Goal: Information Seeking & Learning: Learn about a topic

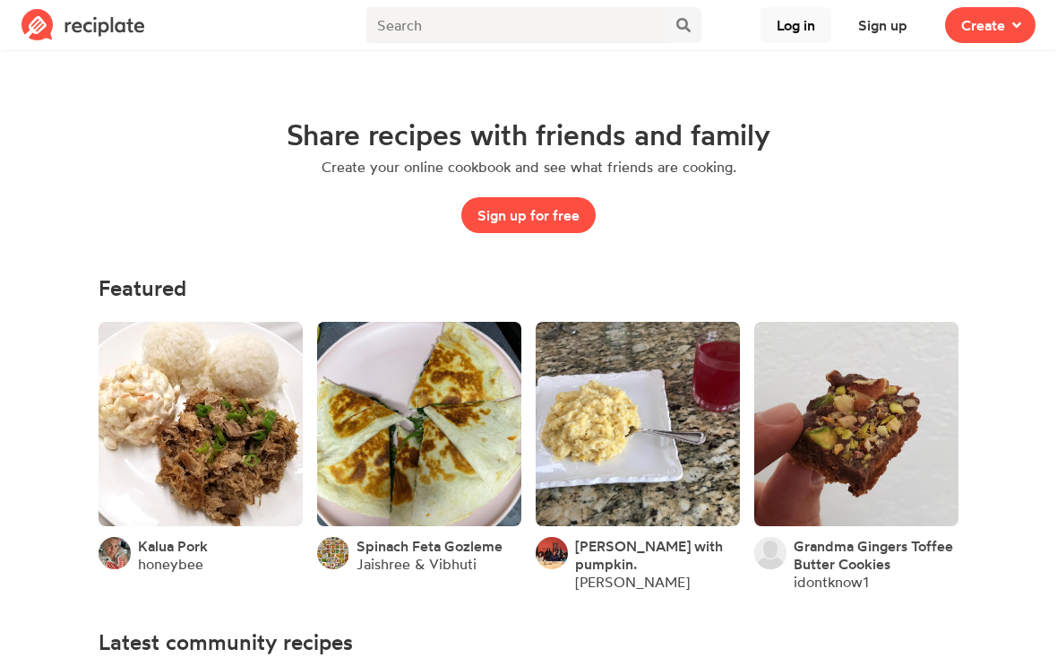
click at [789, 27] on button "Log in" at bounding box center [796, 25] width 71 height 36
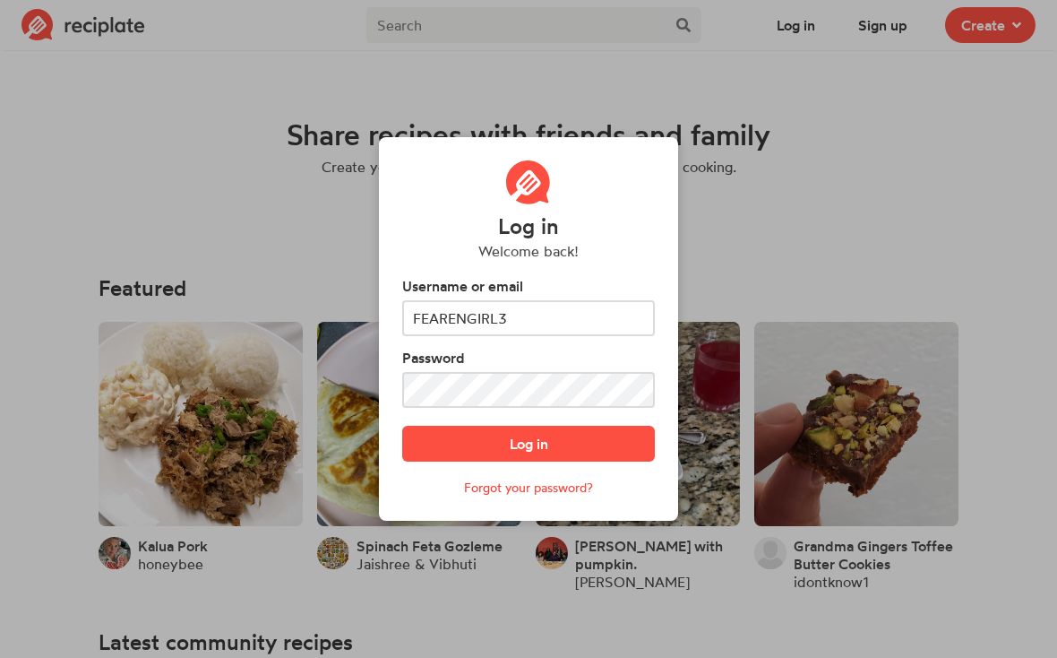
type input "FEARENGIRL3"
click at [529, 456] on button "Log in" at bounding box center [528, 444] width 253 height 36
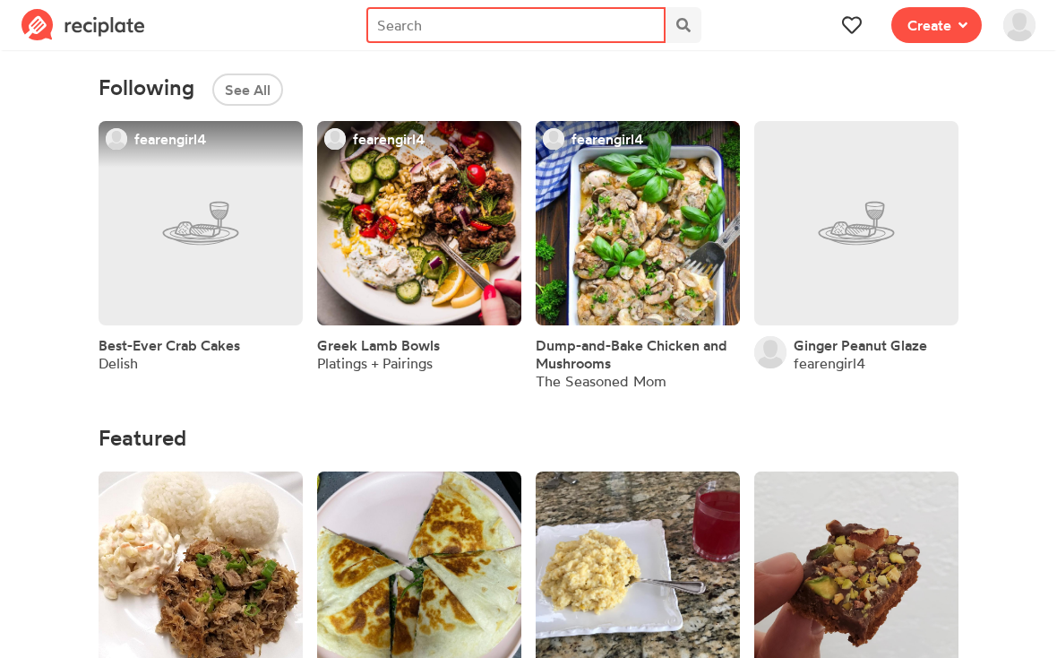
click at [609, 21] on input "text" at bounding box center [515, 25] width 298 height 36
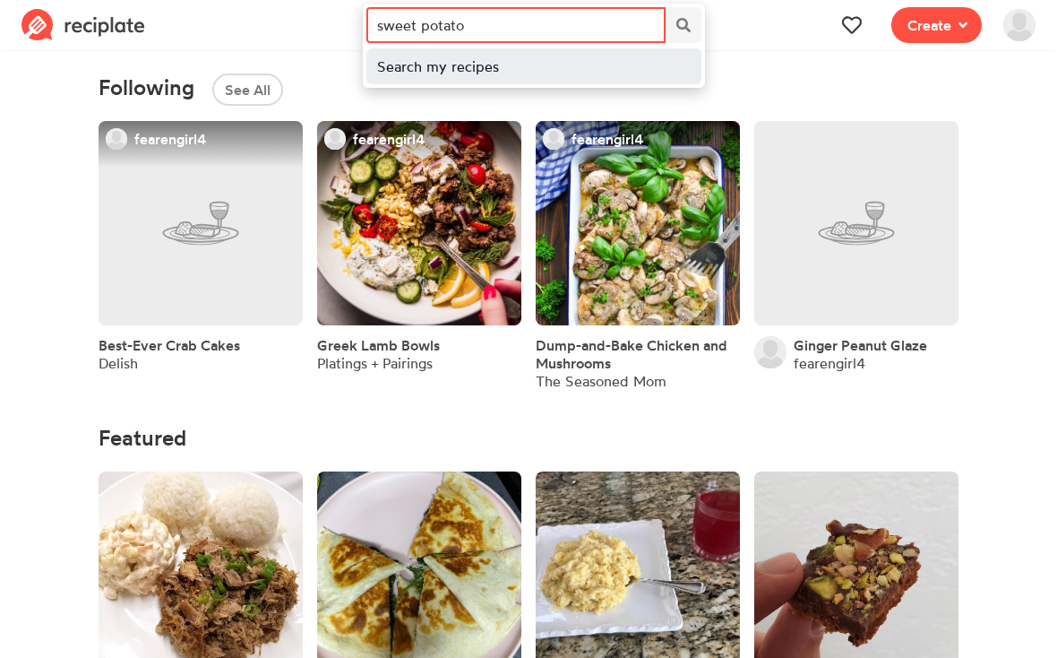
type input "sweet potato"
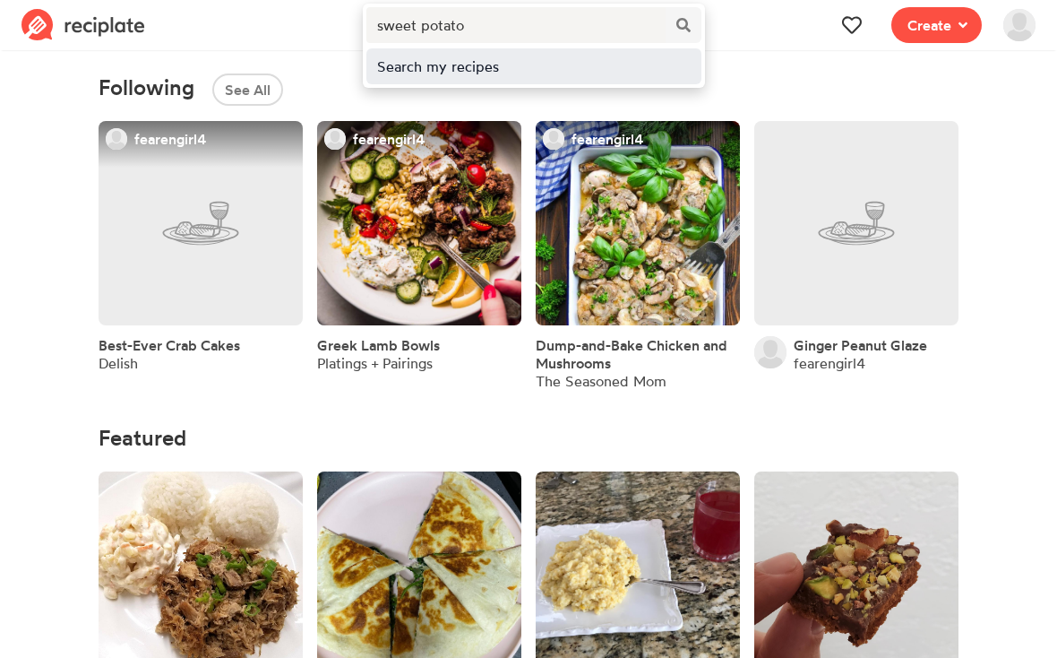
click at [478, 82] on div "Search my recipes" at bounding box center [533, 66] width 334 height 36
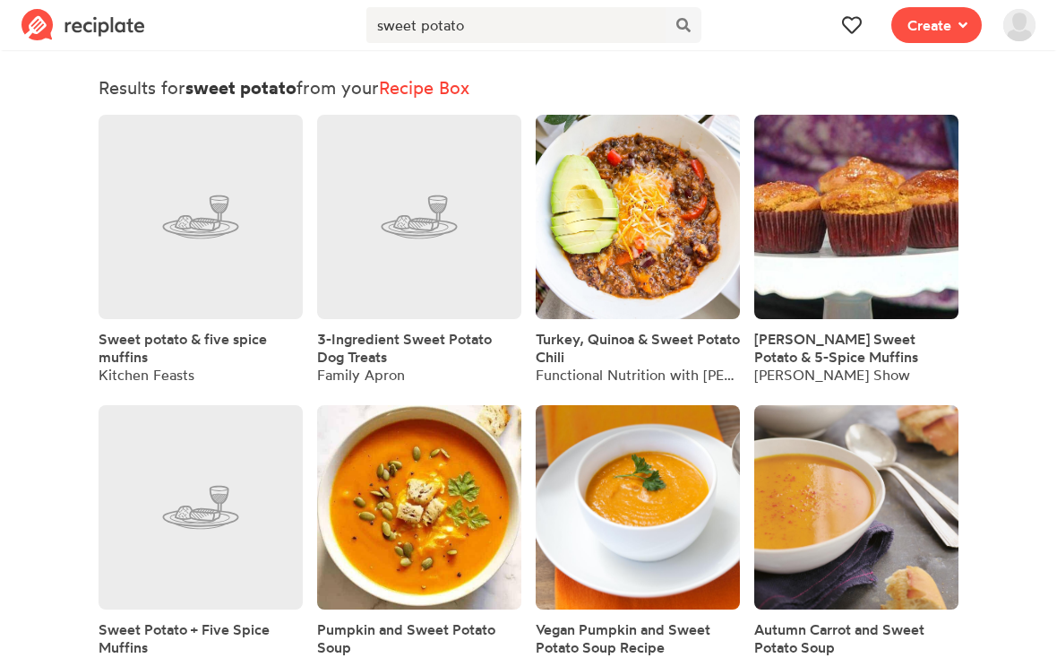
click at [663, 349] on link "Turkey, Quinoa & Sweet Potato Chili" at bounding box center [638, 348] width 204 height 36
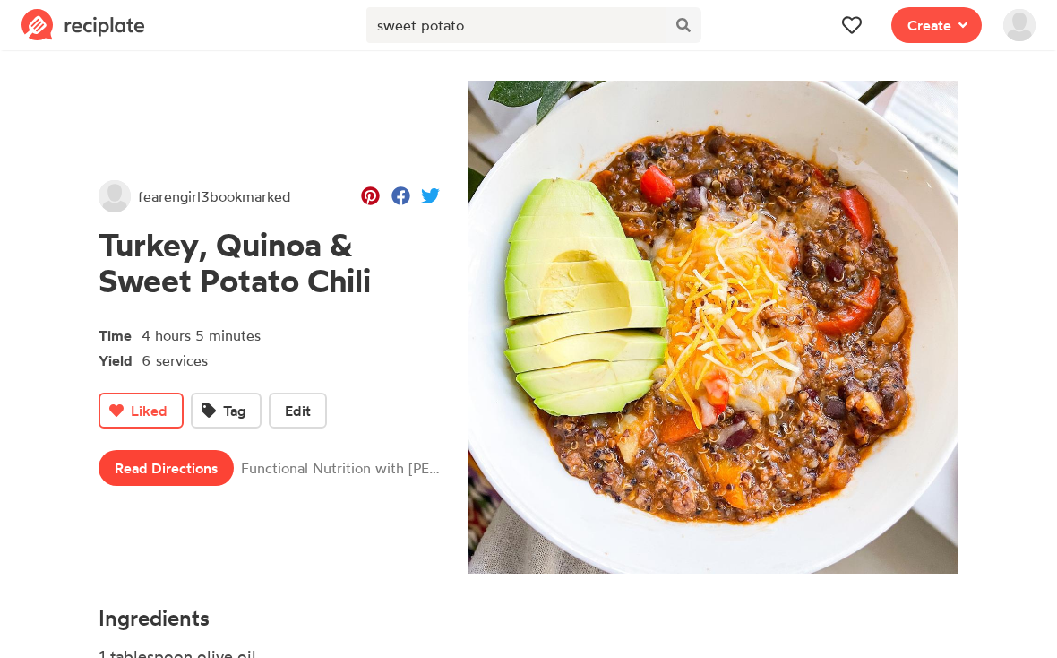
click at [184, 484] on link "Read Directions" at bounding box center [166, 468] width 135 height 36
